Goal: Navigation & Orientation: Find specific page/section

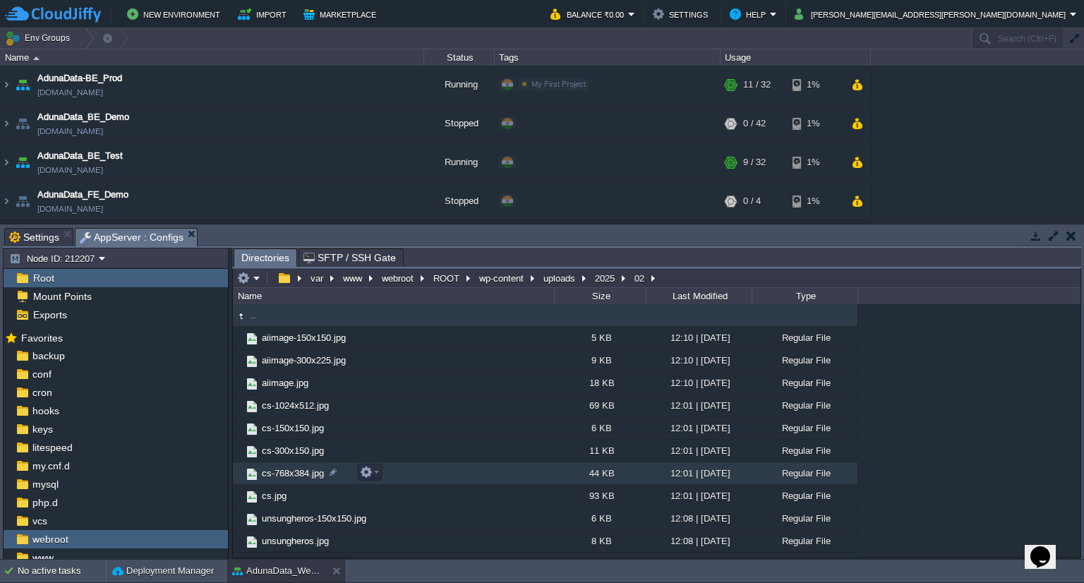
scroll to position [115, 0]
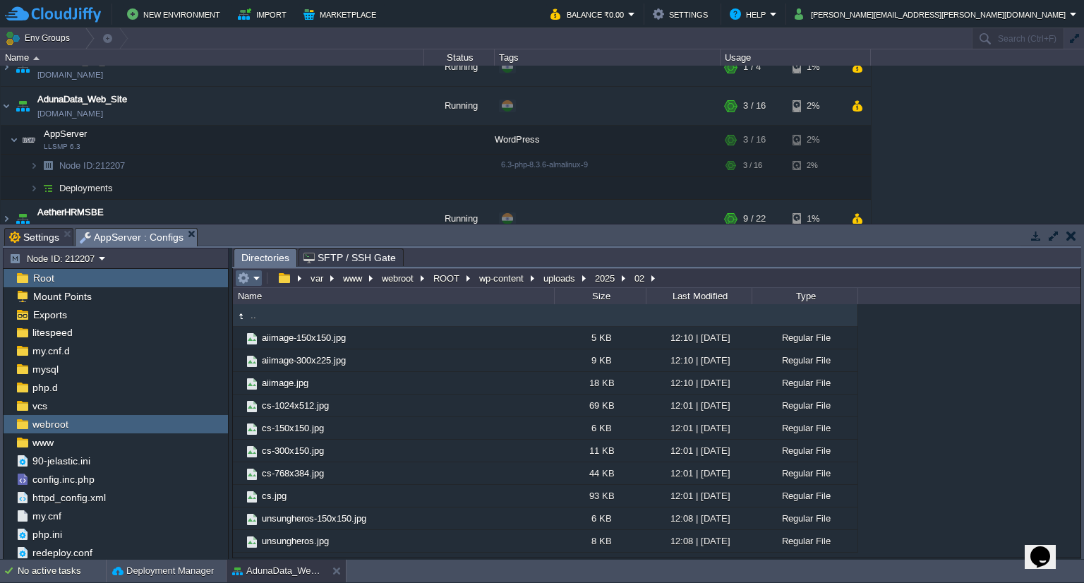
click at [261, 283] on td at bounding box center [249, 278] width 28 height 17
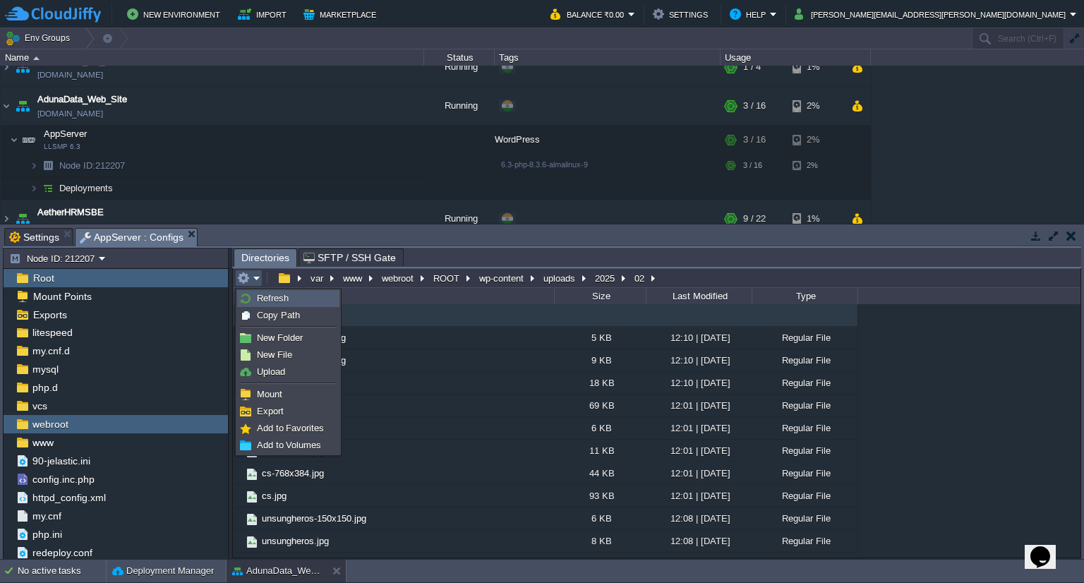
click at [267, 298] on span "Refresh" at bounding box center [273, 298] width 32 height 11
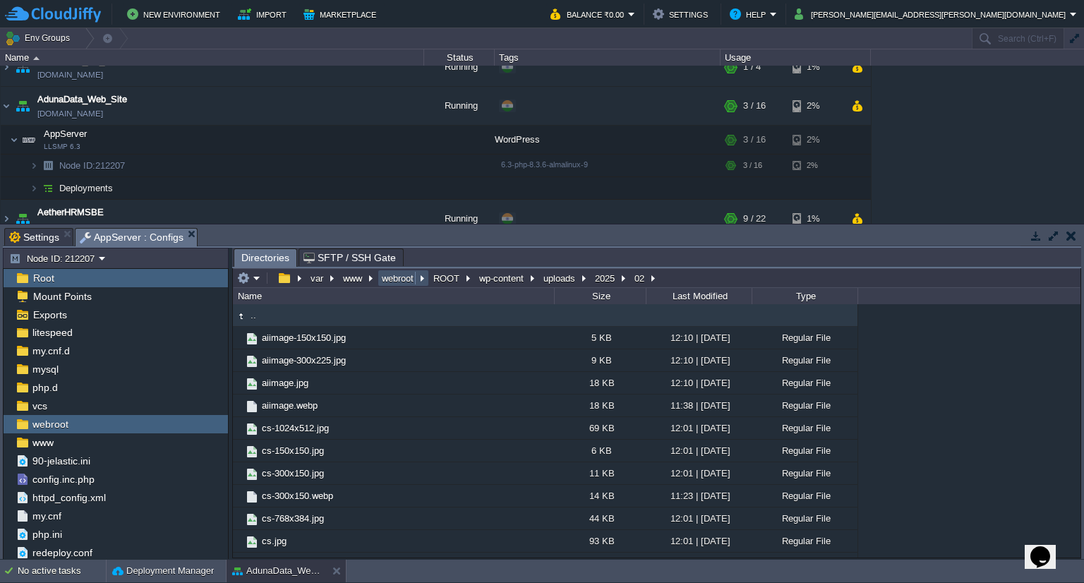
click at [411, 284] on button "webroot" at bounding box center [398, 278] width 37 height 13
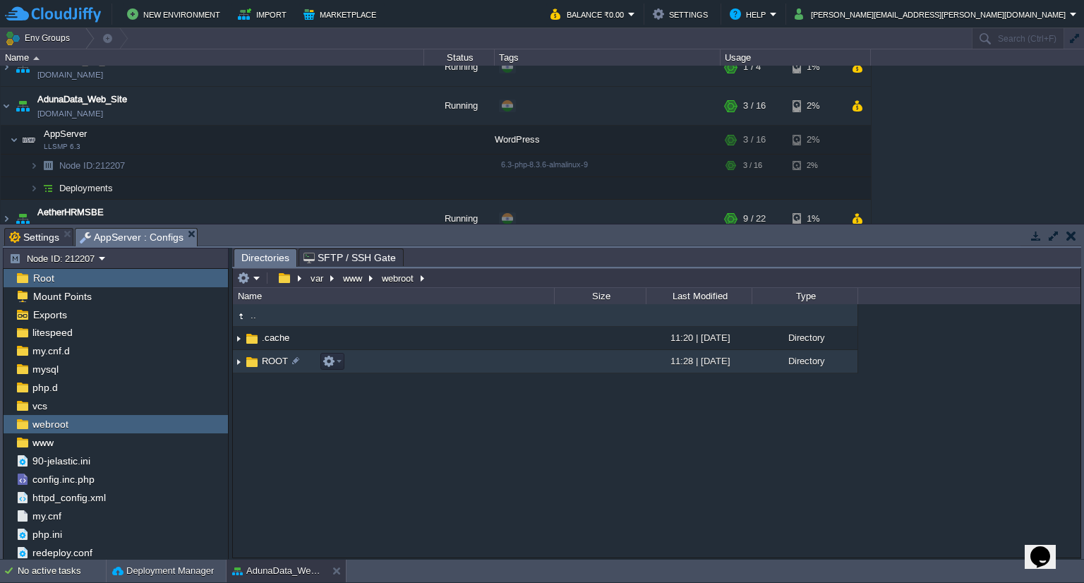
click at [273, 362] on span "ROOT" at bounding box center [275, 361] width 30 height 12
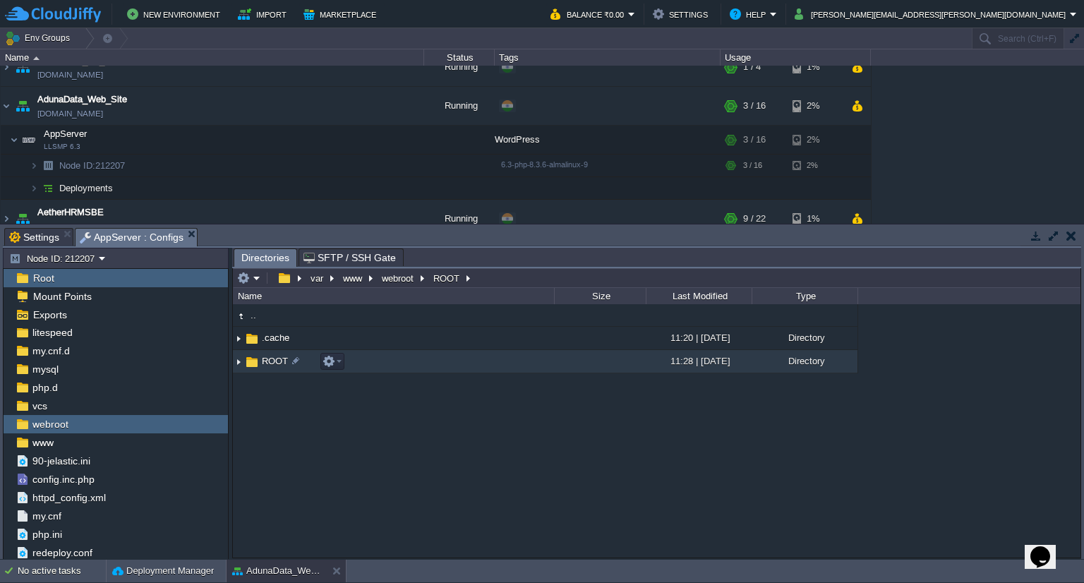
click at [273, 362] on span "ROOT" at bounding box center [275, 361] width 30 height 12
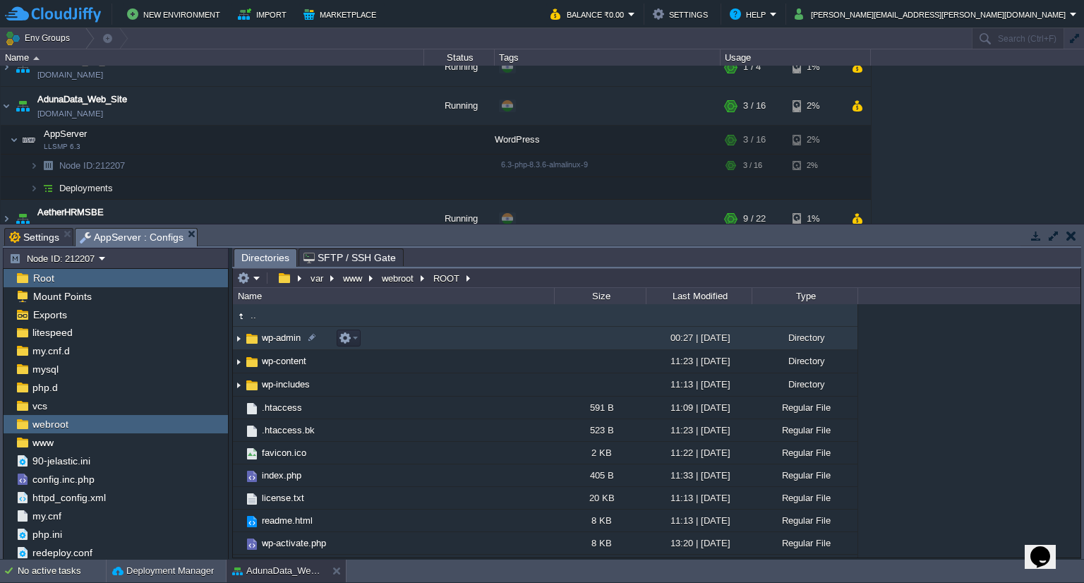
click at [277, 341] on span "wp-admin" at bounding box center [281, 338] width 43 height 12
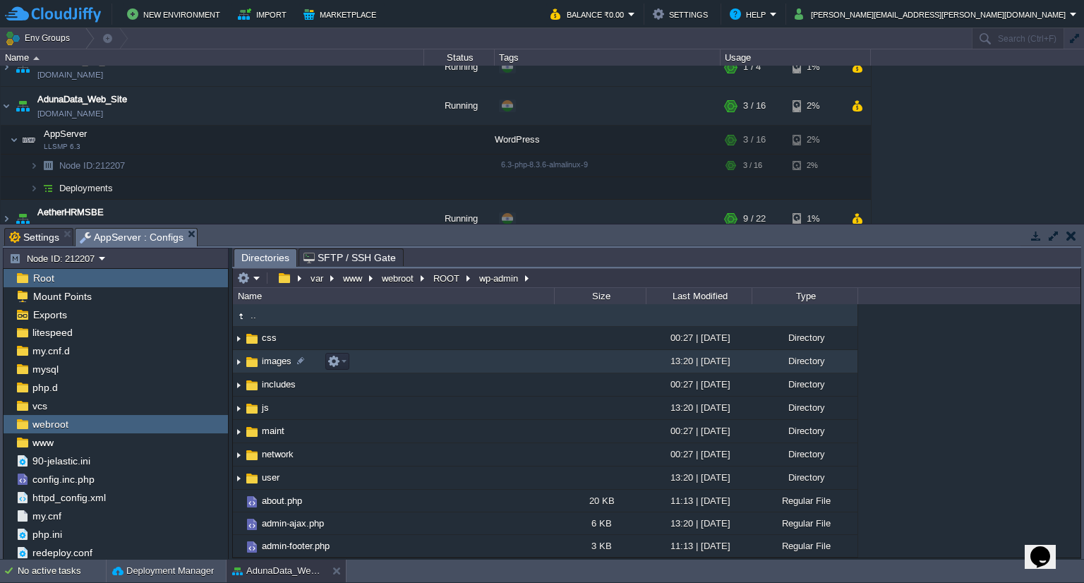
click at [273, 366] on span "images" at bounding box center [277, 361] width 34 height 12
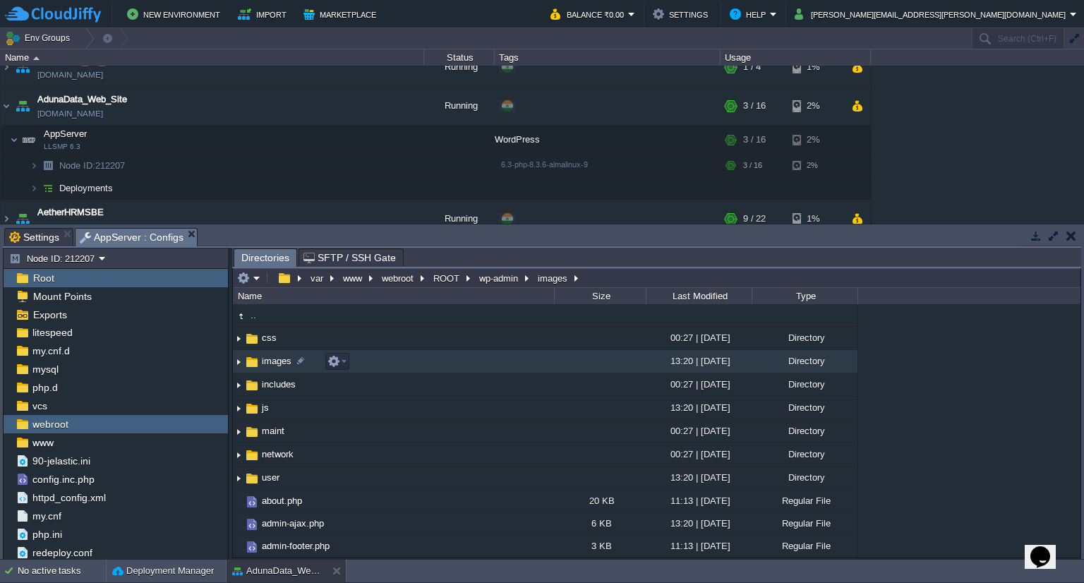
click at [273, 366] on span "images" at bounding box center [277, 361] width 34 height 12
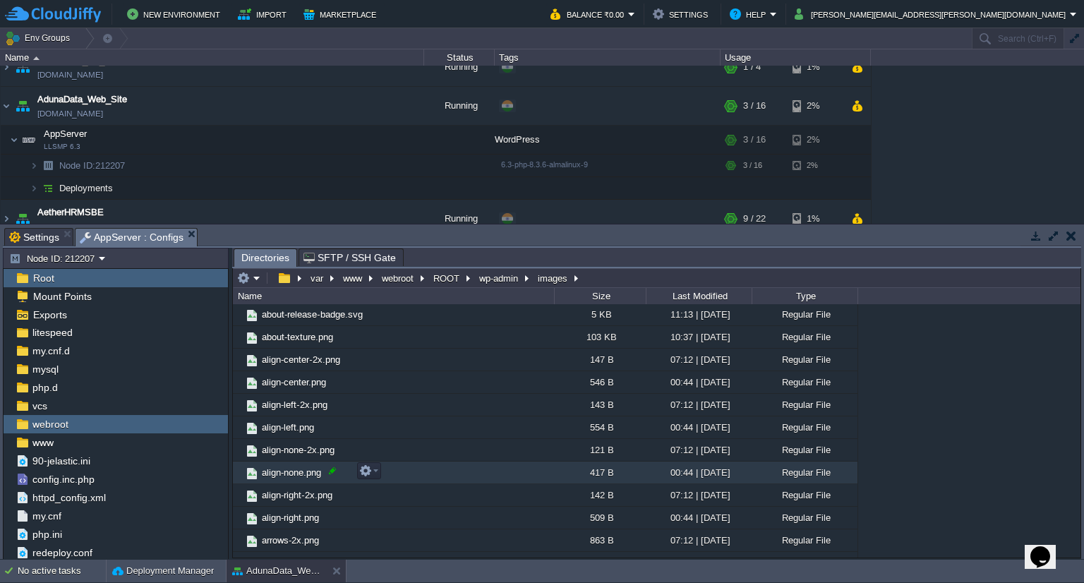
scroll to position [0, 0]
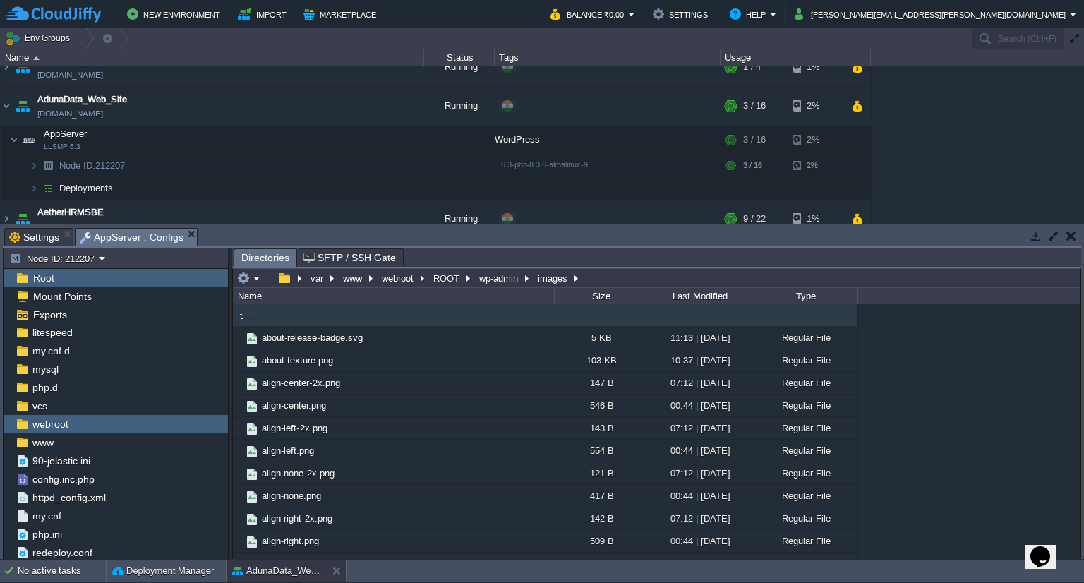
click at [903, 404] on div ".. about-release-badge.svg 5 KB 11:13 | [DATE] Regular File about-texture.png 1…" at bounding box center [656, 430] width 847 height 253
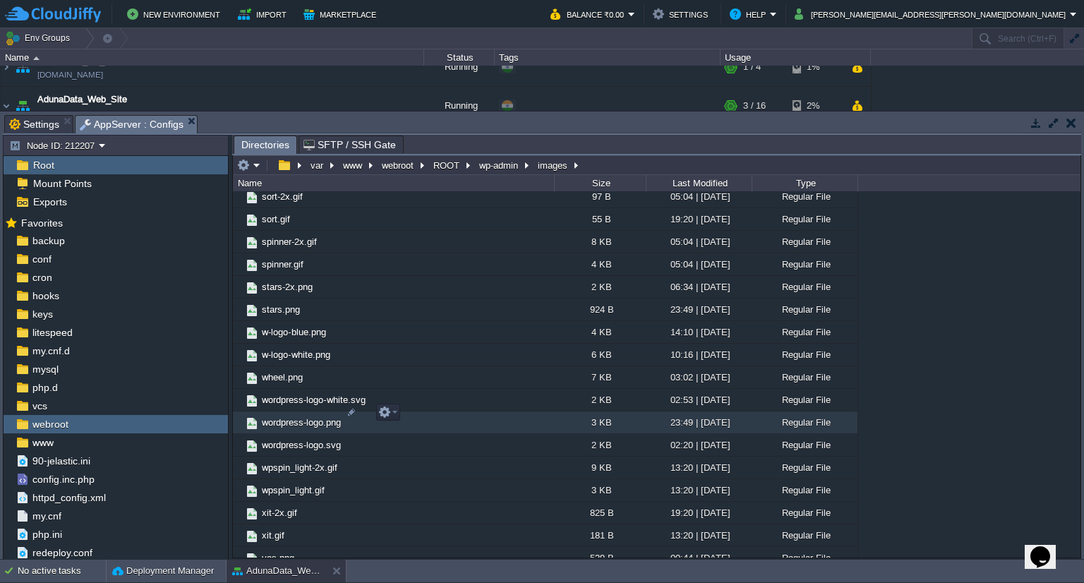
scroll to position [1406, 0]
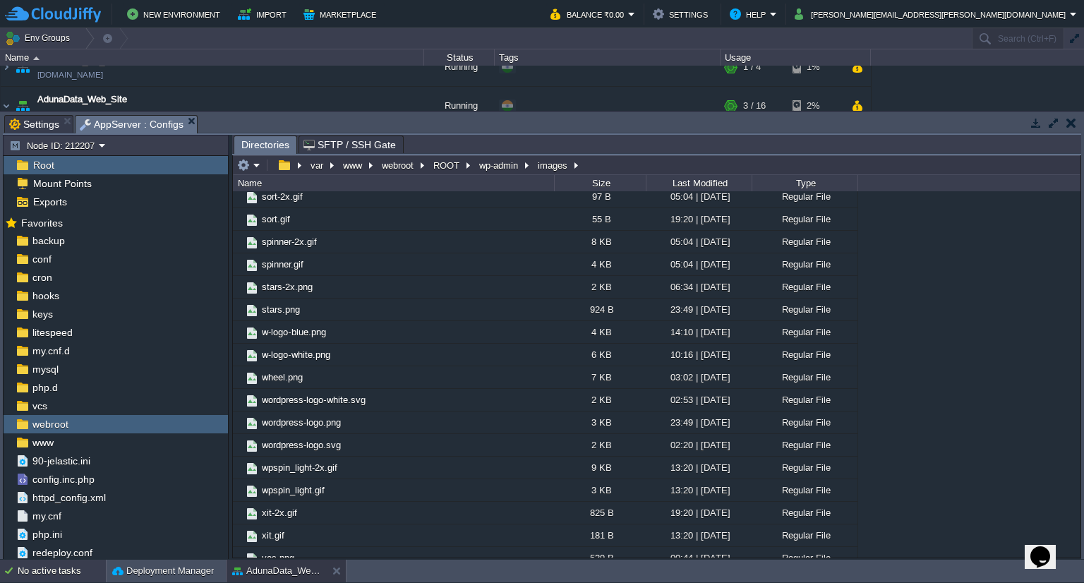
click at [47, 575] on div "No active tasks" at bounding box center [62, 571] width 88 height 23
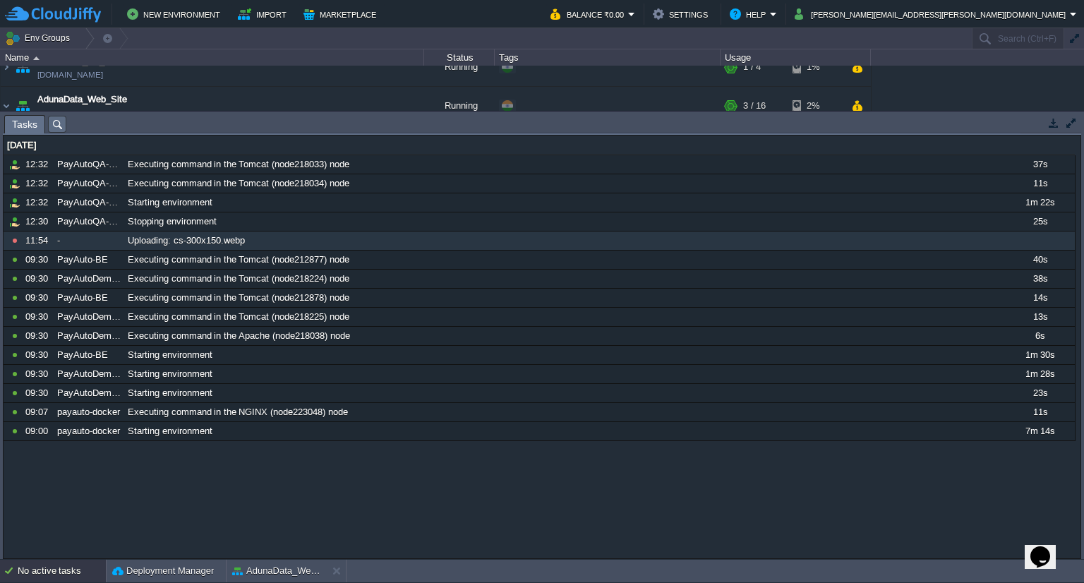
click at [14, 239] on div at bounding box center [15, 240] width 14 height 13
click at [264, 233] on div "Uploading: cs-300x150.webp" at bounding box center [563, 240] width 879 height 18
click at [265, 565] on button "AdunaData_Web_Site" at bounding box center [276, 571] width 89 height 14
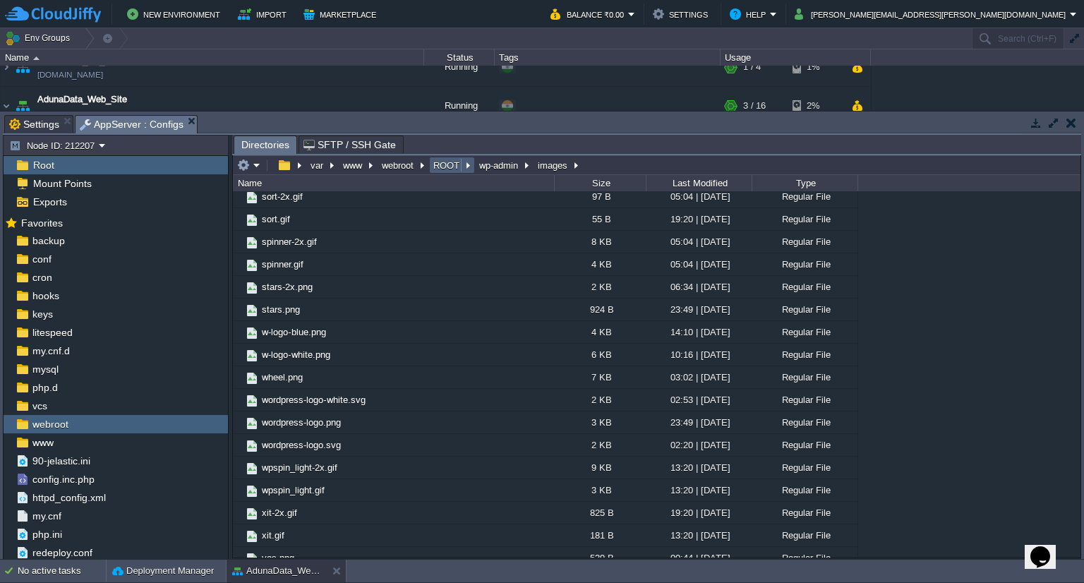
click at [451, 160] on button "ROOT" at bounding box center [447, 165] width 32 height 13
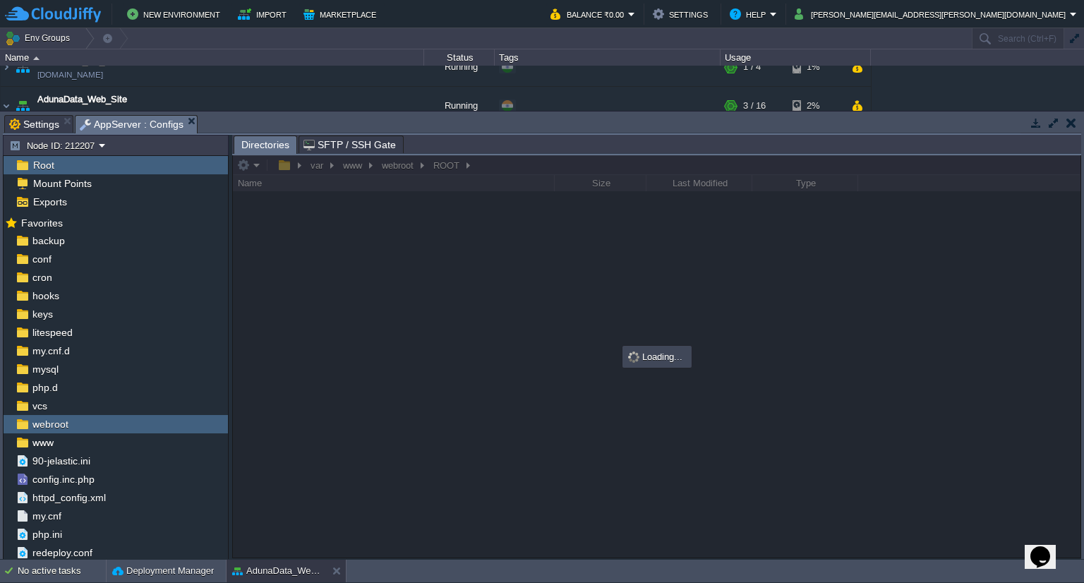
scroll to position [0, 0]
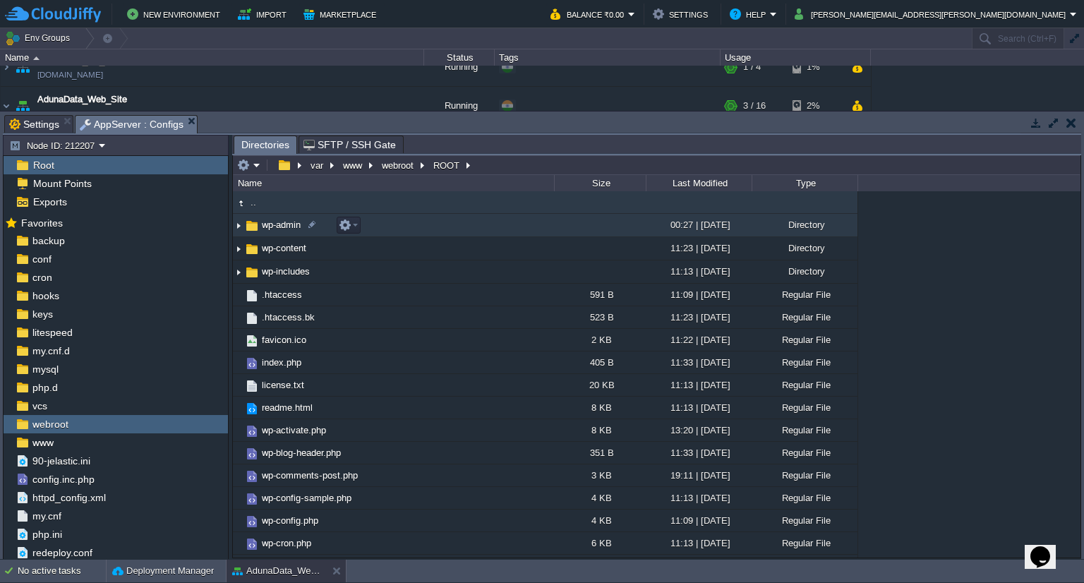
click at [279, 230] on span "wp-admin" at bounding box center [281, 225] width 43 height 12
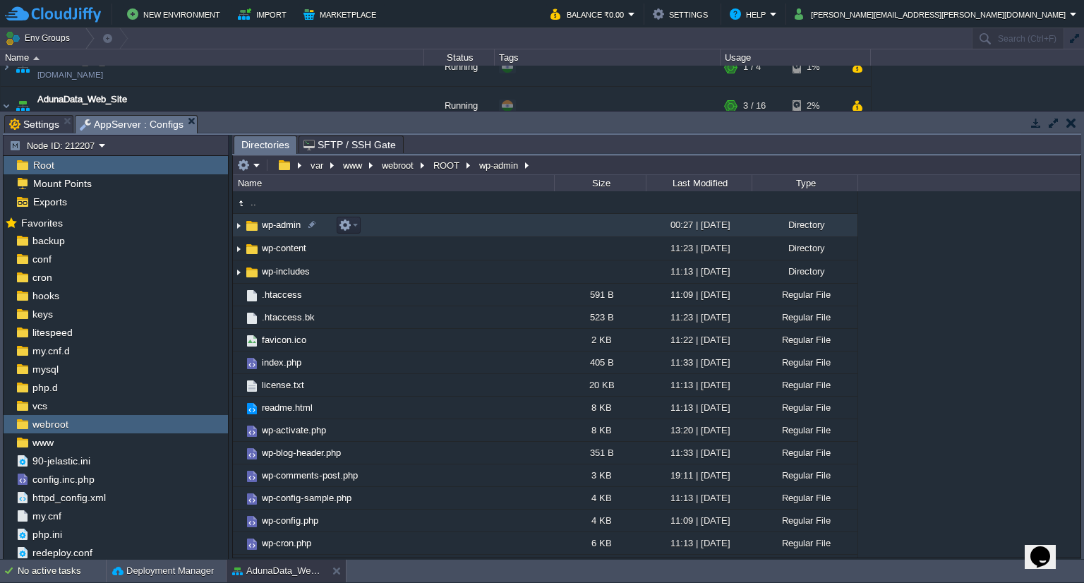
click at [279, 230] on span "wp-admin" at bounding box center [281, 225] width 43 height 12
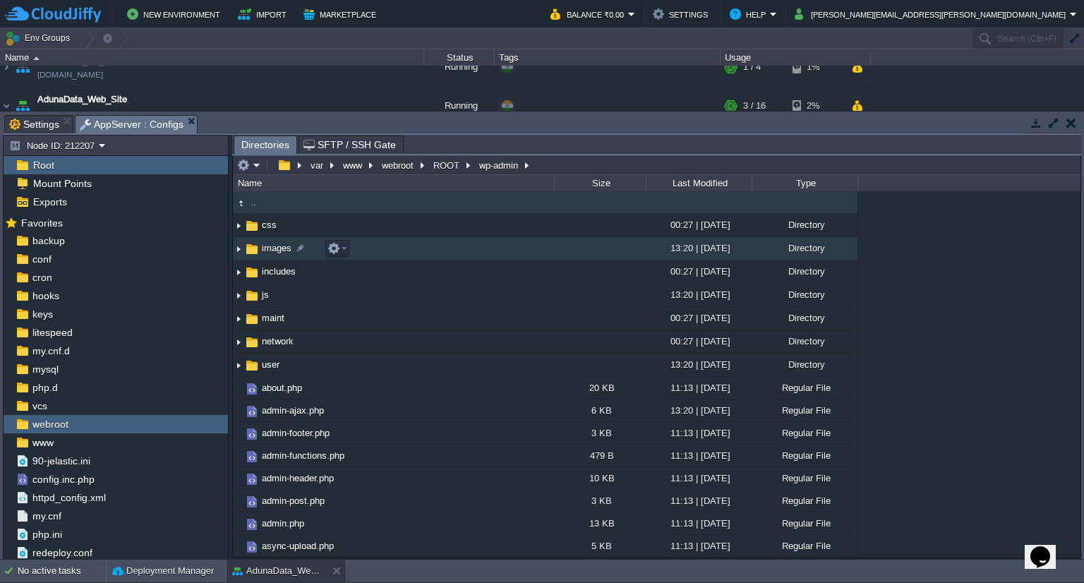
click at [279, 249] on span "images" at bounding box center [277, 248] width 34 height 12
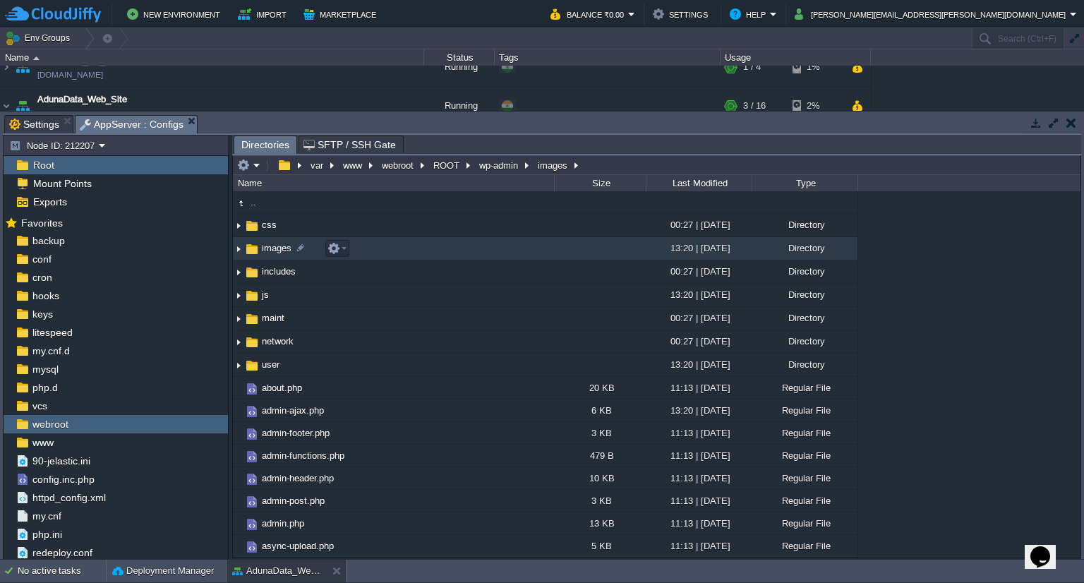
click at [279, 249] on span "images" at bounding box center [277, 248] width 34 height 12
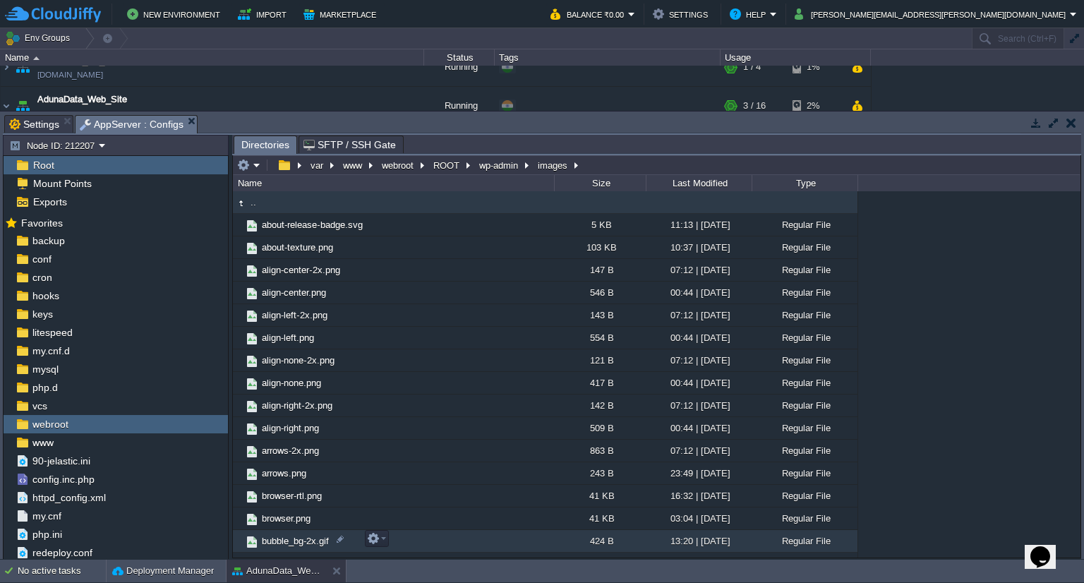
click at [614, 551] on div "424 B" at bounding box center [600, 541] width 92 height 22
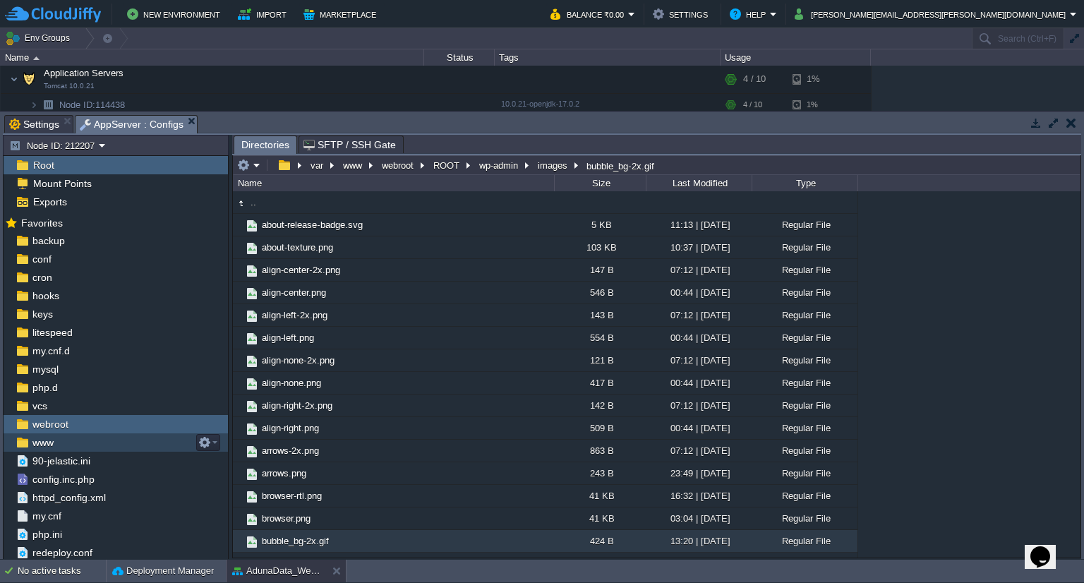
click at [43, 446] on span "www" at bounding box center [43, 442] width 26 height 13
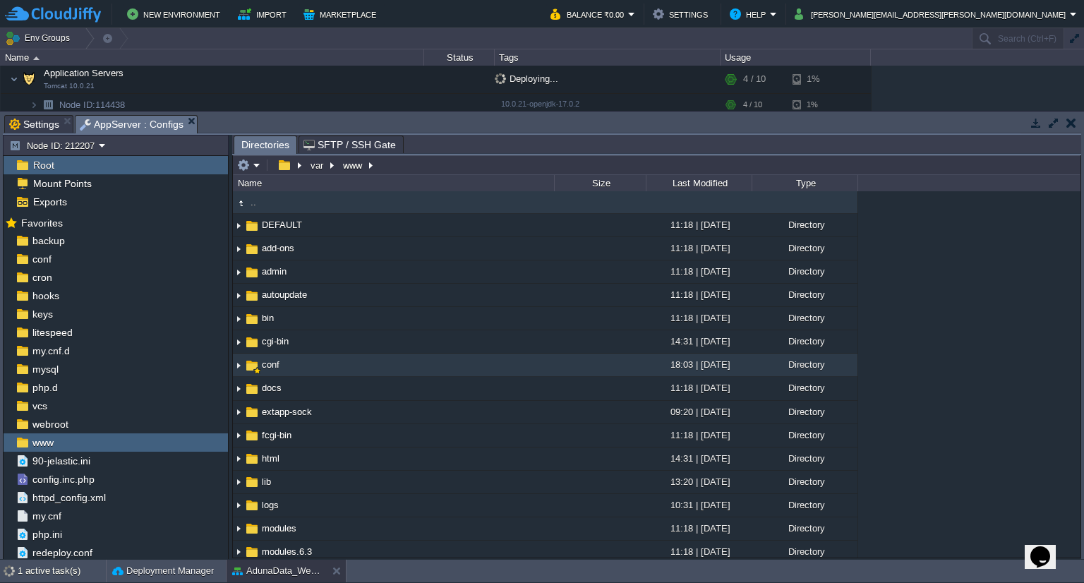
scroll to position [428, 0]
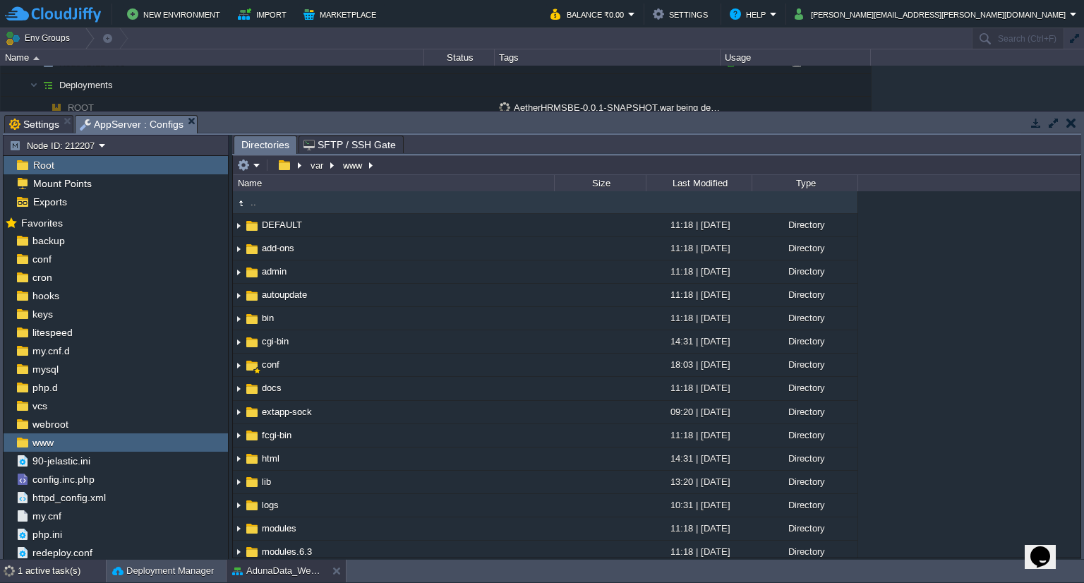
click at [37, 571] on div "1 active task(s)" at bounding box center [62, 571] width 88 height 23
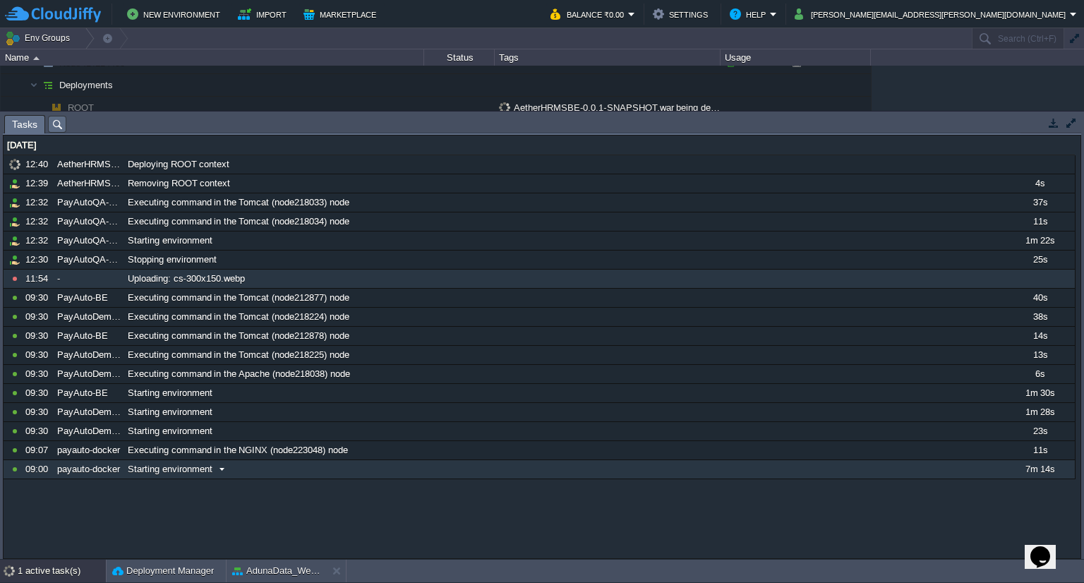
drag, startPoint x: 325, startPoint y: 458, endPoint x: 356, endPoint y: 490, distance: 45.4
click at [356, 490] on div "[DATE] 10979292 12:40 AetherHRMSBE Deploying ROOT context 1758738600000 1097928…" at bounding box center [542, 346] width 1077 height 423
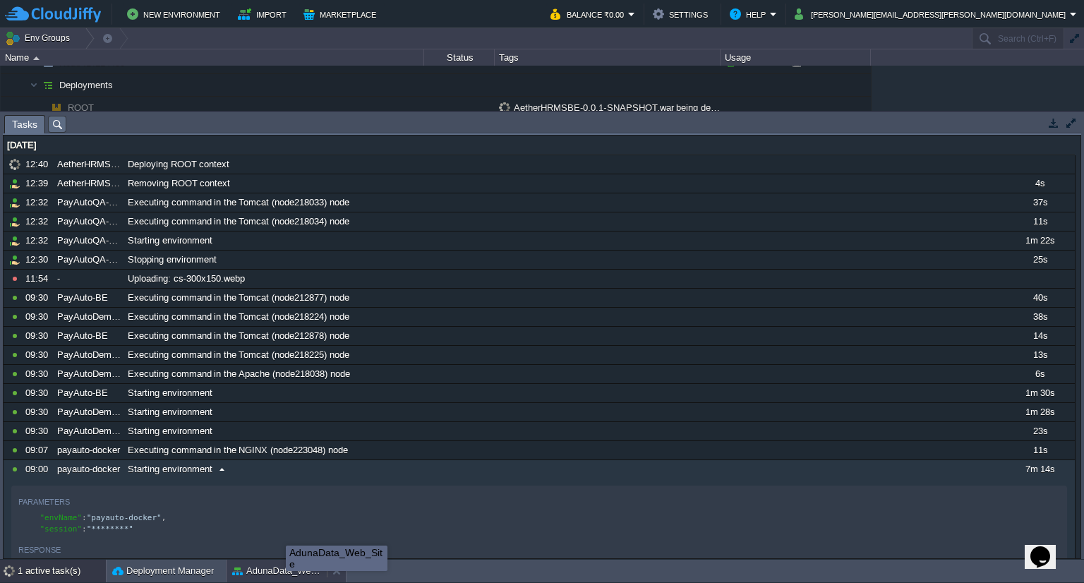
click at [286, 574] on button "AdunaData_Web_Site" at bounding box center [276, 571] width 89 height 14
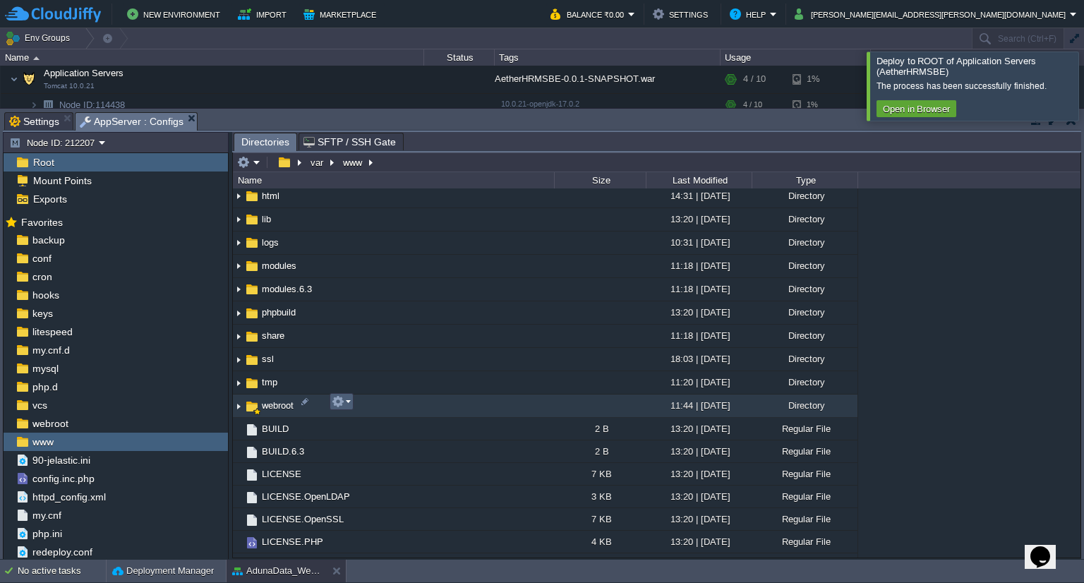
scroll to position [261, 0]
click at [266, 401] on span "webroot" at bounding box center [278, 404] width 36 height 12
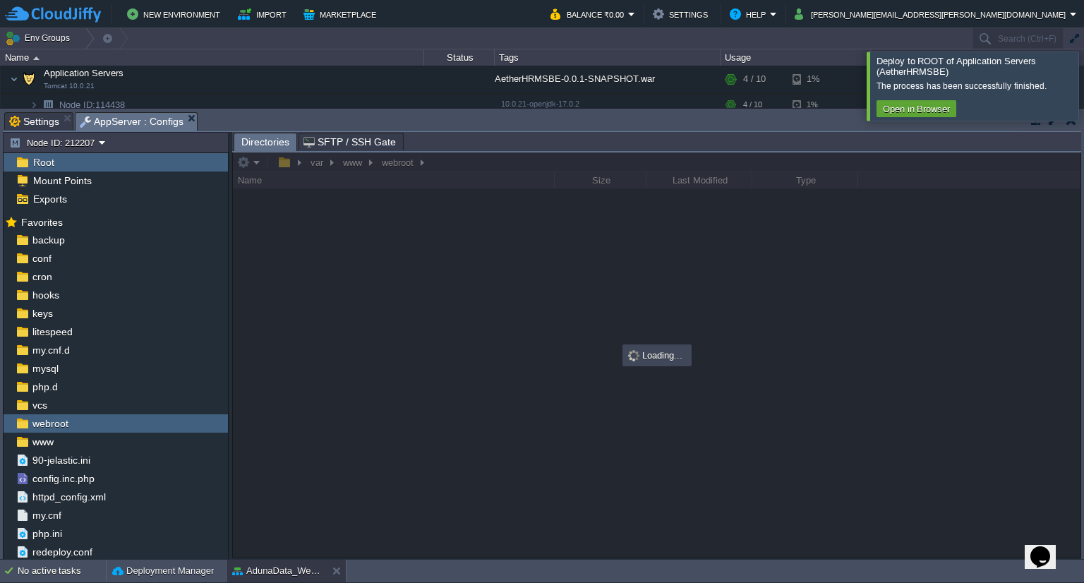
scroll to position [0, 0]
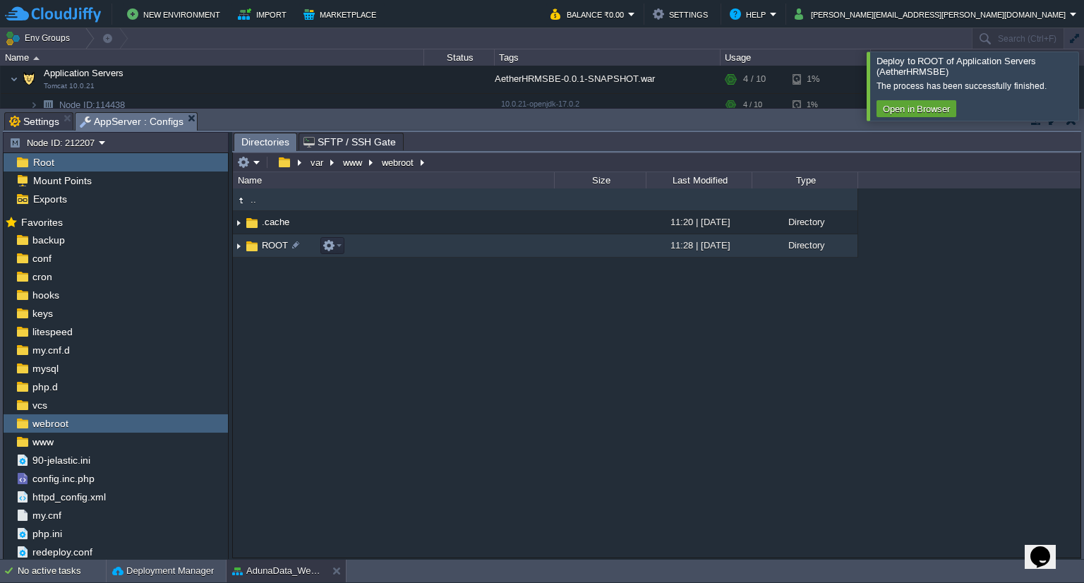
click at [262, 251] on span "ROOT" at bounding box center [275, 245] width 30 height 12
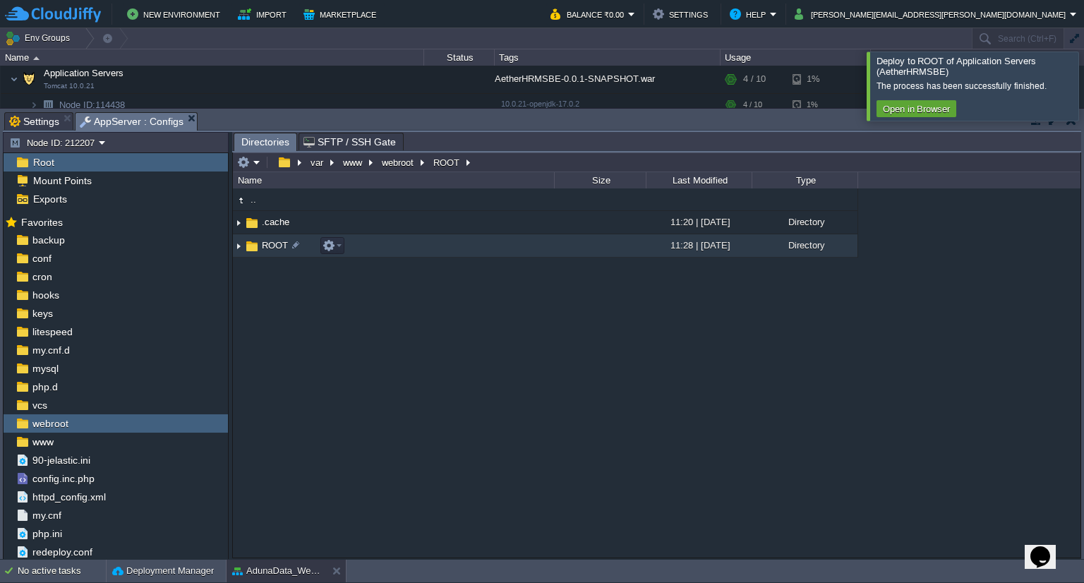
click at [262, 251] on span "ROOT" at bounding box center [275, 245] width 30 height 12
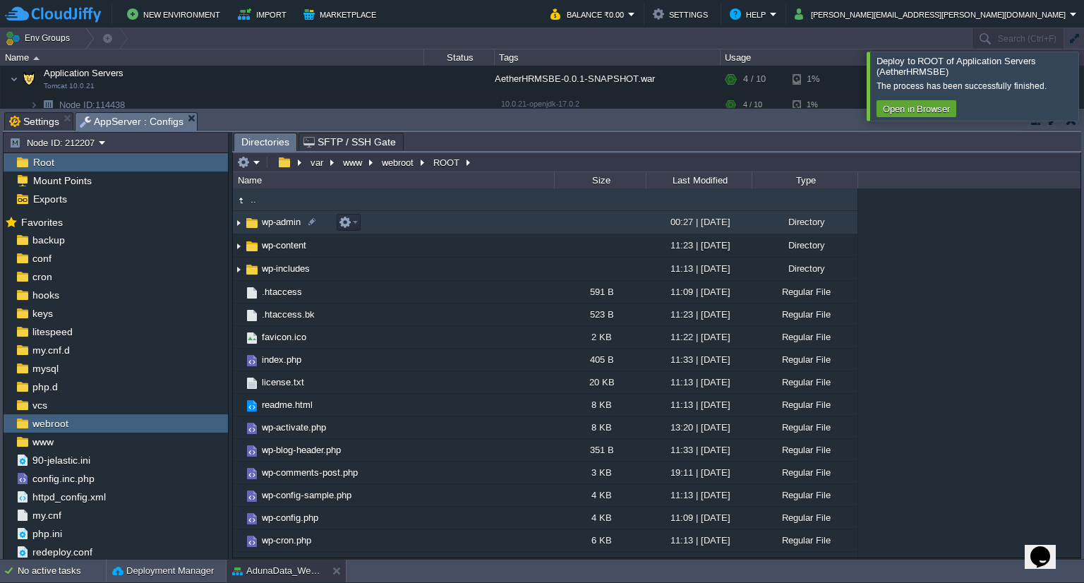
click at [280, 232] on td "wp-admin" at bounding box center [393, 222] width 321 height 23
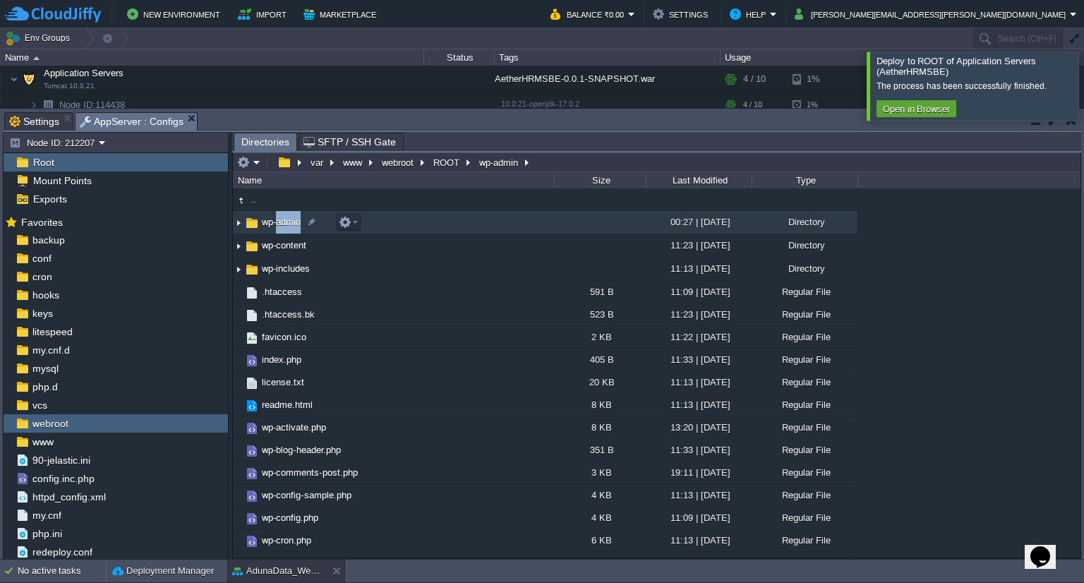
click at [280, 232] on td "wp-admin" at bounding box center [393, 222] width 321 height 23
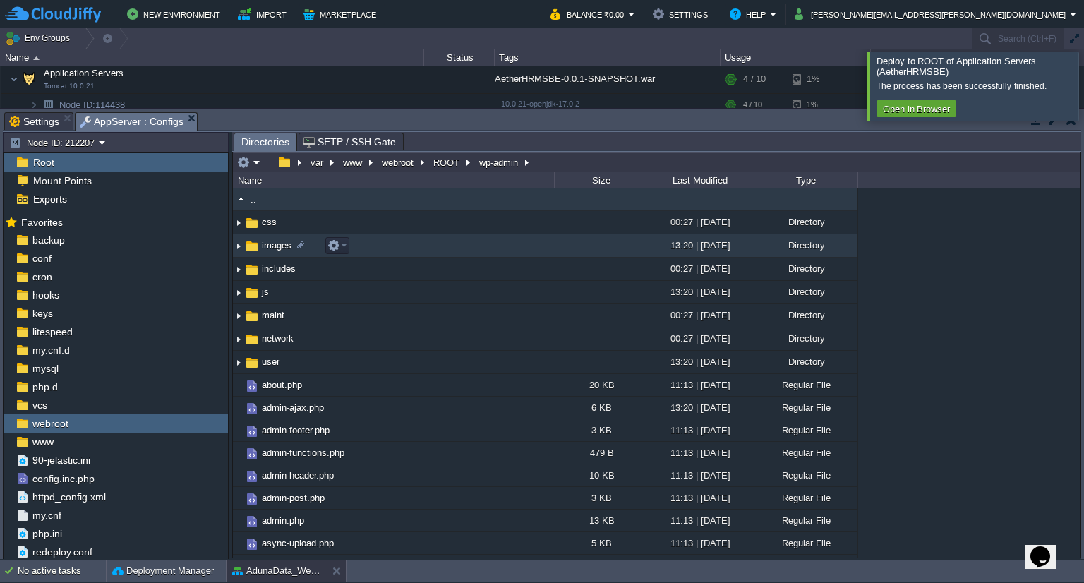
click at [272, 241] on span "images" at bounding box center [277, 245] width 34 height 12
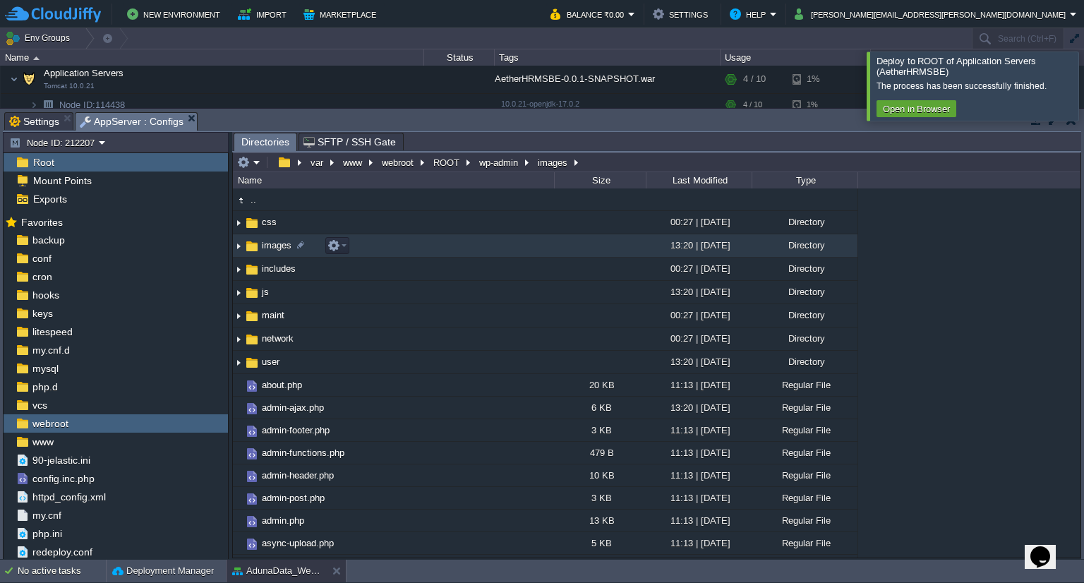
click at [272, 241] on span "images" at bounding box center [277, 245] width 34 height 12
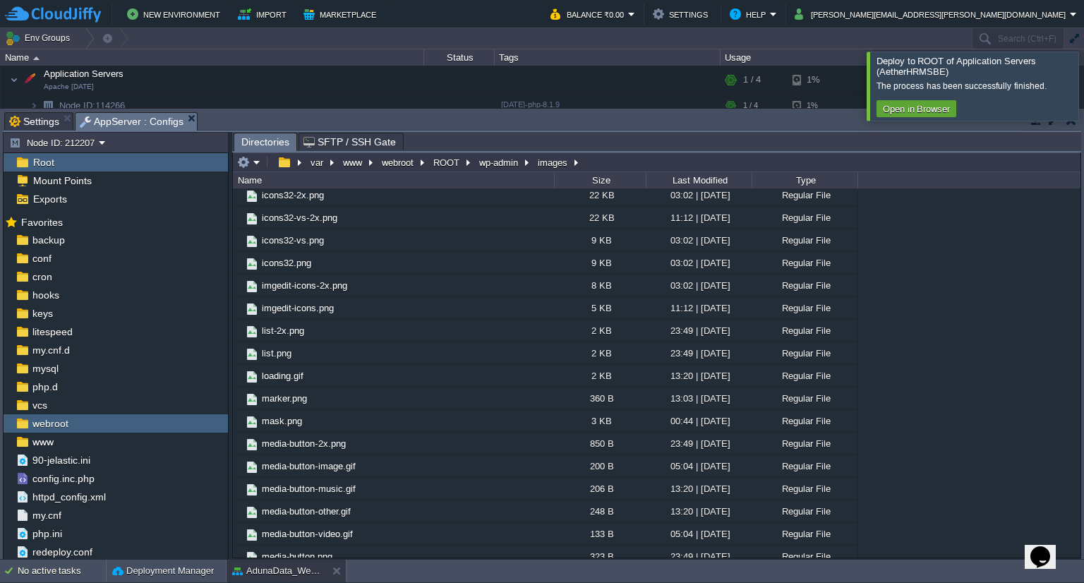
scroll to position [1403, 0]
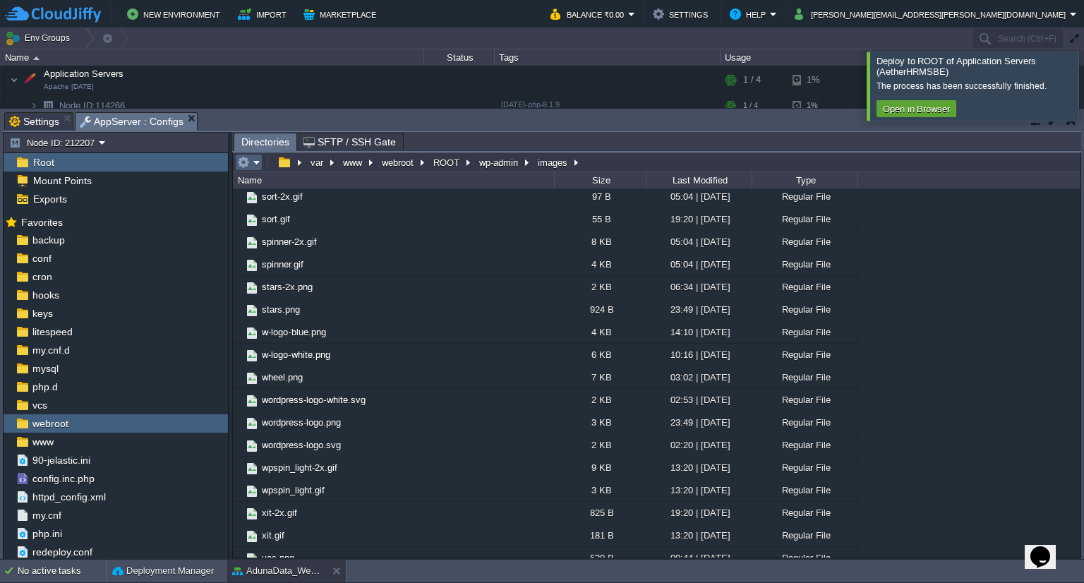
click at [252, 164] on em at bounding box center [248, 162] width 23 height 13
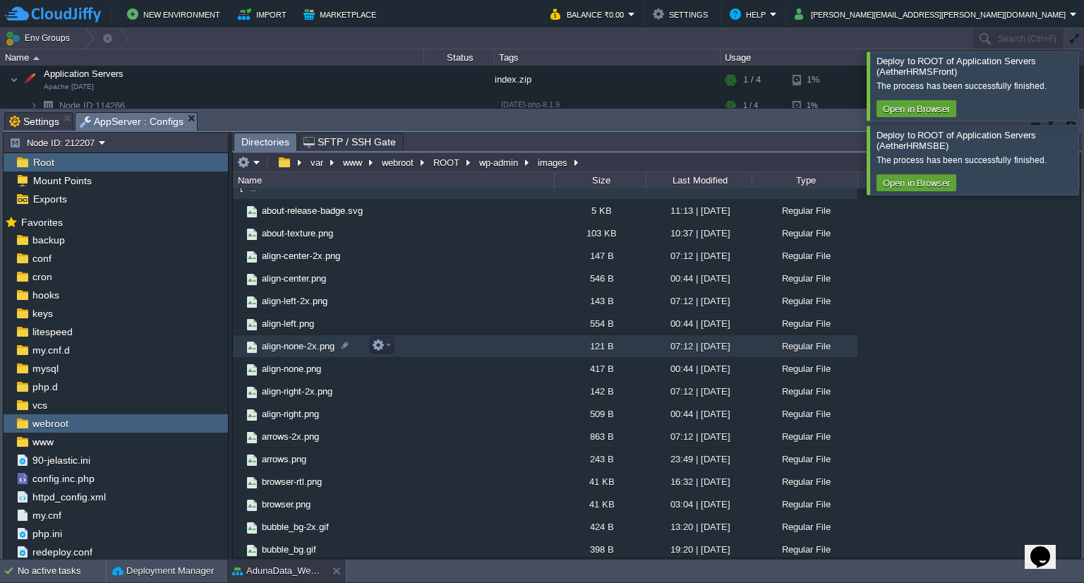
scroll to position [0, 0]
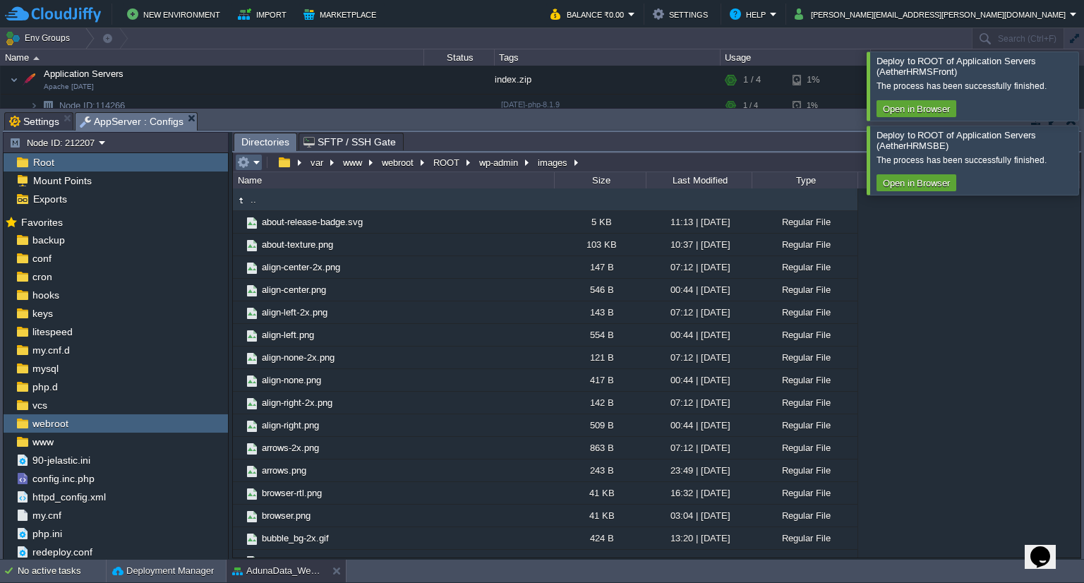
click at [254, 165] on em at bounding box center [248, 162] width 23 height 13
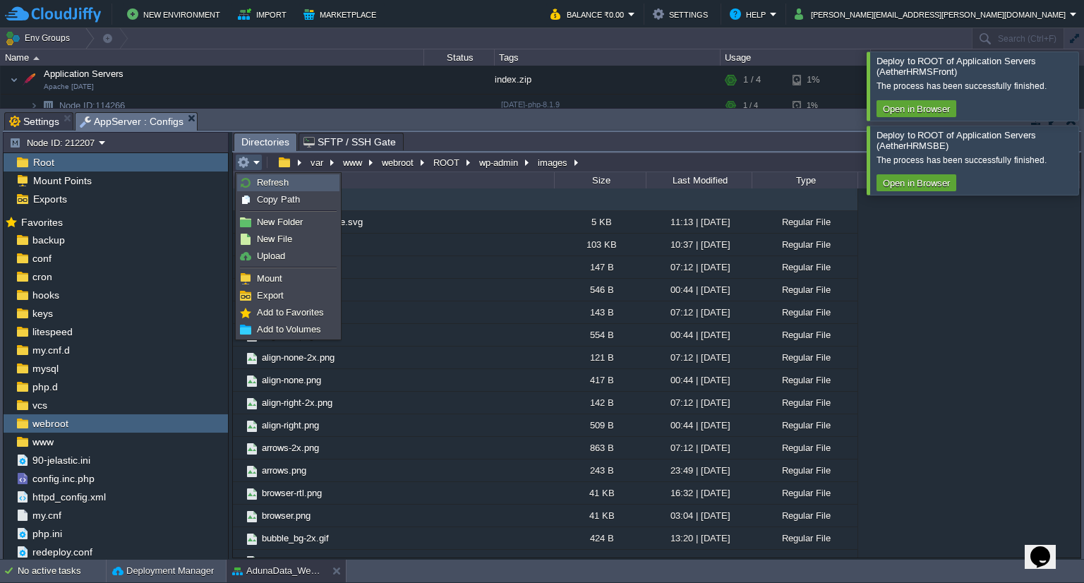
click at [275, 182] on span "Refresh" at bounding box center [273, 182] width 32 height 11
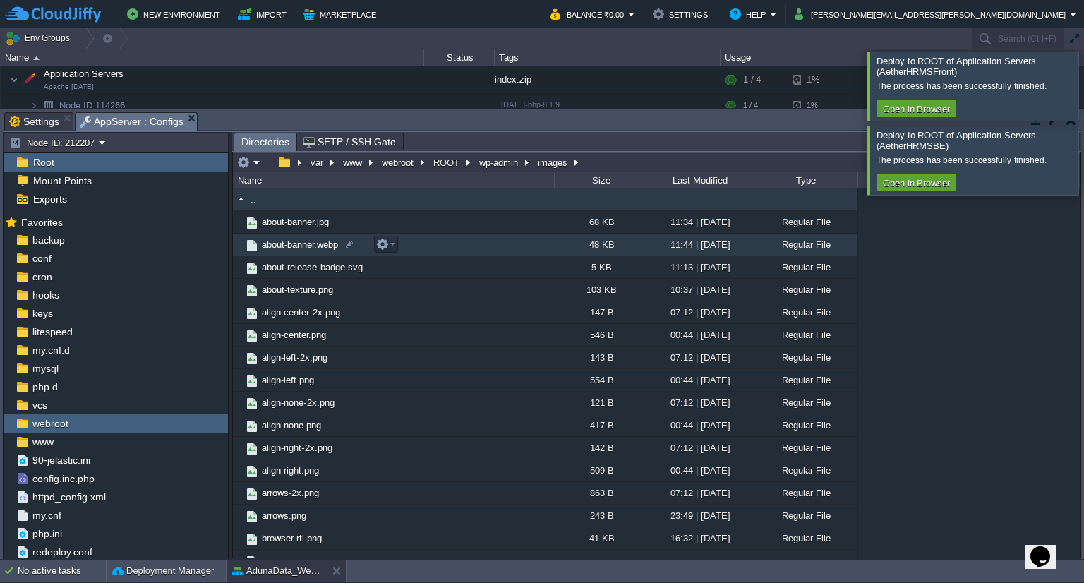
click at [283, 246] on span "about-banner.webp" at bounding box center [300, 245] width 80 height 12
